Goal: Information Seeking & Learning: Find specific fact

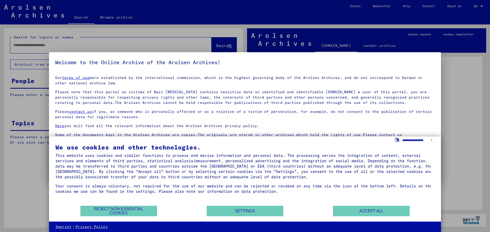
click at [58, 44] on div at bounding box center [245, 116] width 490 height 232
click at [374, 212] on button "Accept all" at bounding box center [371, 211] width 77 height 10
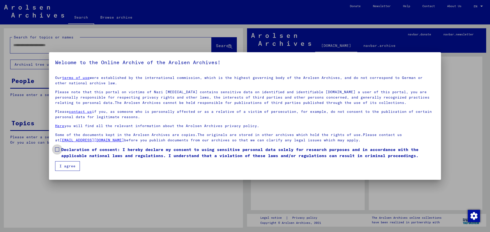
click at [57, 149] on span at bounding box center [57, 150] width 4 height 4
click at [65, 167] on button "I agree" at bounding box center [67, 167] width 25 height 10
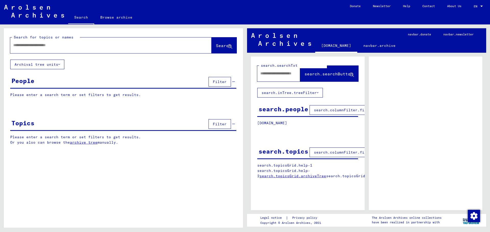
click at [42, 44] on input "text" at bounding box center [106, 45] width 186 height 5
type input "**********"
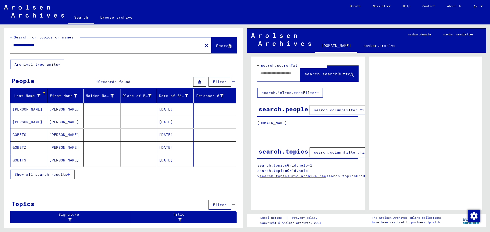
click at [70, 174] on icon "button" at bounding box center [68, 175] width 3 height 4
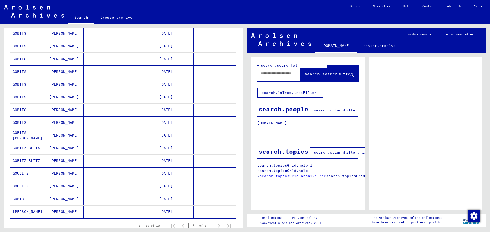
scroll to position [128, 0]
click at [55, 174] on mat-cell "[PERSON_NAME]" at bounding box center [65, 173] width 37 height 13
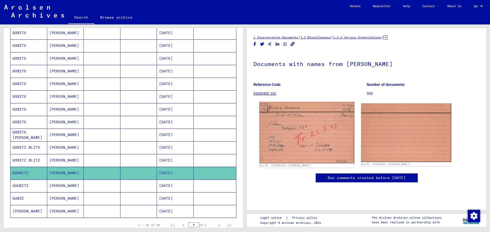
click at [299, 127] on img at bounding box center [306, 132] width 95 height 61
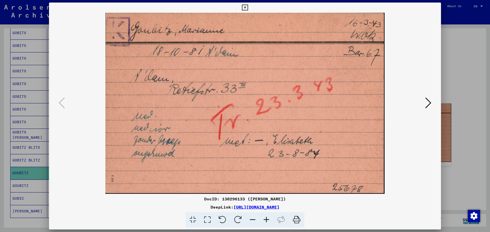
click at [247, 7] on icon at bounding box center [245, 8] width 6 height 6
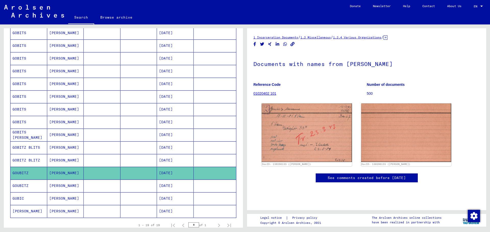
click at [80, 19] on link "Search" at bounding box center [81, 17] width 26 height 13
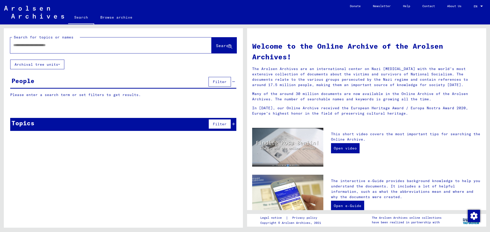
click at [61, 39] on mat-label "Search for topics or names" at bounding box center [44, 37] width 60 height 5
click at [52, 46] on input "text" at bounding box center [104, 45] width 183 height 5
type input "**********"
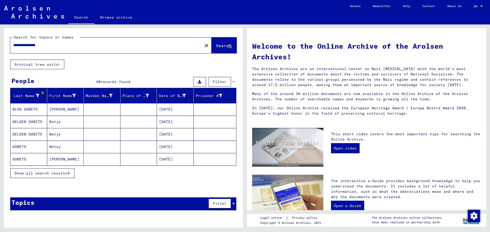
click at [68, 173] on icon "button" at bounding box center [68, 174] width 3 height 4
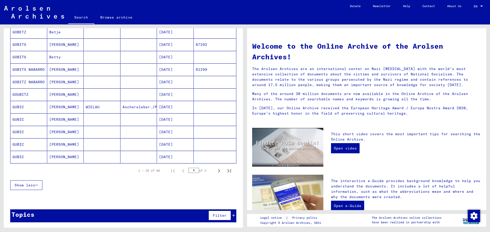
scroll to position [253, 0]
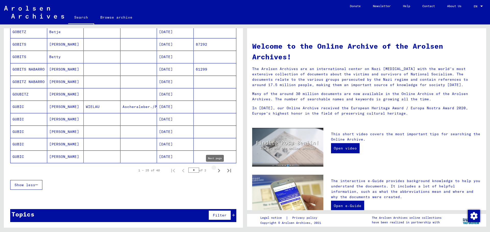
click at [215, 170] on icon "Next page" at bounding box center [218, 170] width 7 height 7
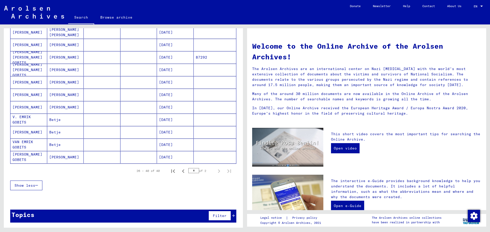
scroll to position [128, 0]
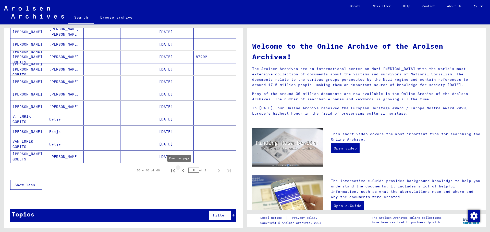
click at [180, 171] on icon "Previous page" at bounding box center [183, 170] width 7 height 7
type input "*"
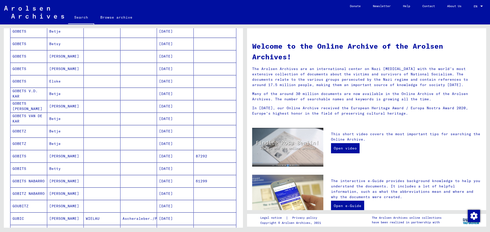
scroll to position [153, 0]
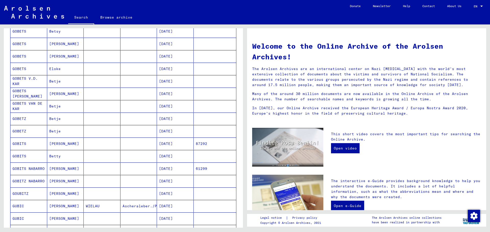
click at [69, 193] on mat-cell "[PERSON_NAME]" at bounding box center [65, 194] width 37 height 12
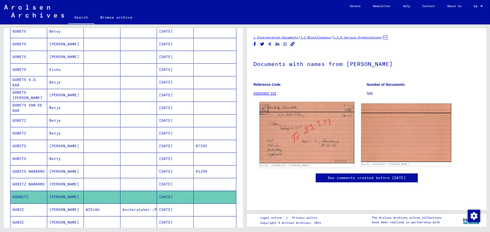
click at [304, 135] on img at bounding box center [306, 132] width 95 height 61
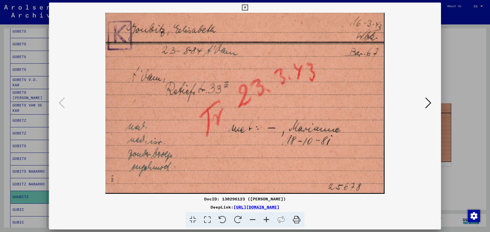
click at [486, 229] on div at bounding box center [486, 229] width 0 height 0
